Goal: Task Accomplishment & Management: Manage account settings

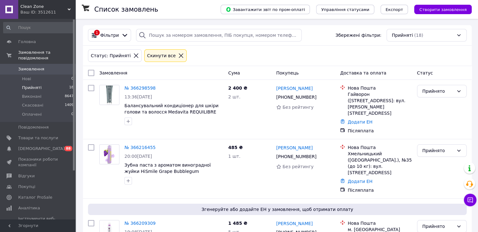
click at [134, 57] on icon at bounding box center [136, 55] width 4 height 4
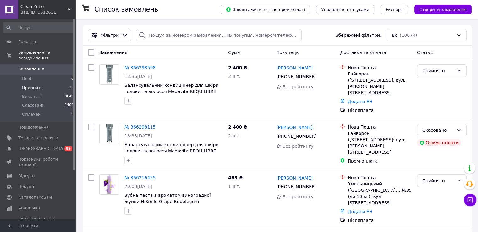
click at [58, 83] on li "Прийняті 16" at bounding box center [38, 87] width 77 height 9
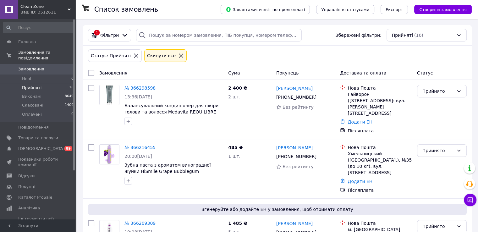
click at [133, 56] on icon at bounding box center [136, 56] width 6 height 6
